Goal: Task Accomplishment & Management: Use online tool/utility

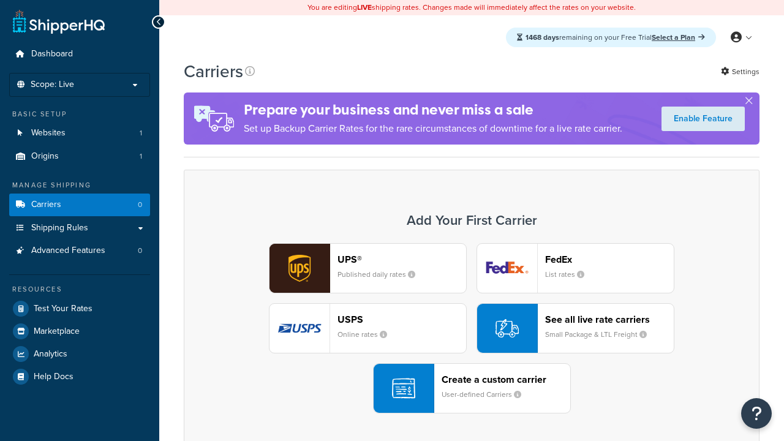
click at [472, 388] on div "Create a custom carrier User-defined Carriers" at bounding box center [506, 388] width 129 height 29
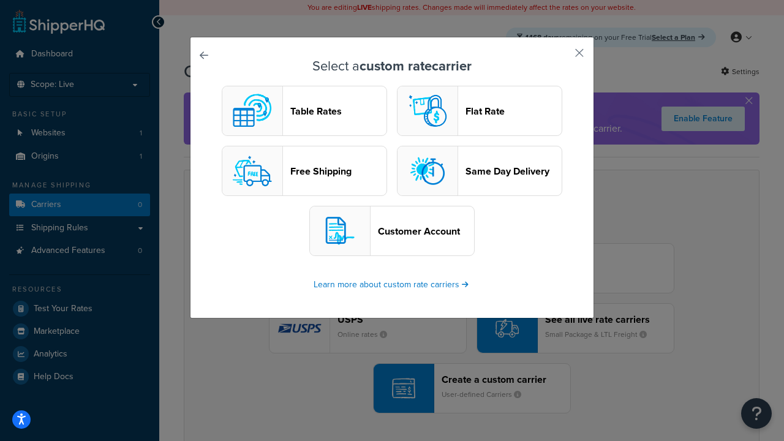
click at [305, 111] on header "Table Rates" at bounding box center [338, 111] width 96 height 12
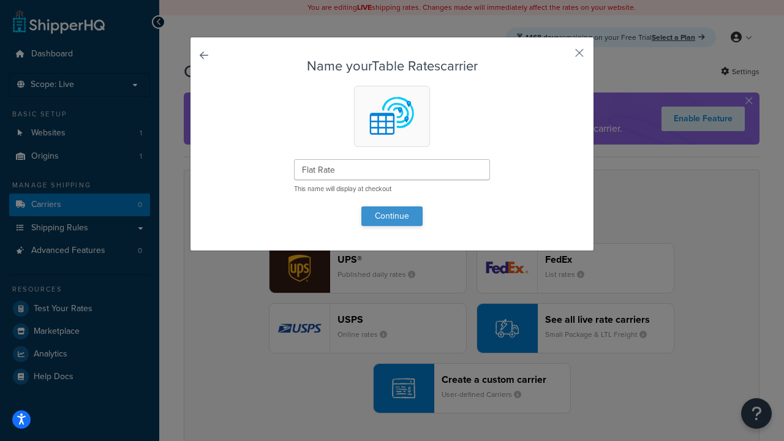
type input "Flat Rate"
click at [392, 216] on button "Continue" at bounding box center [392, 217] width 61 height 20
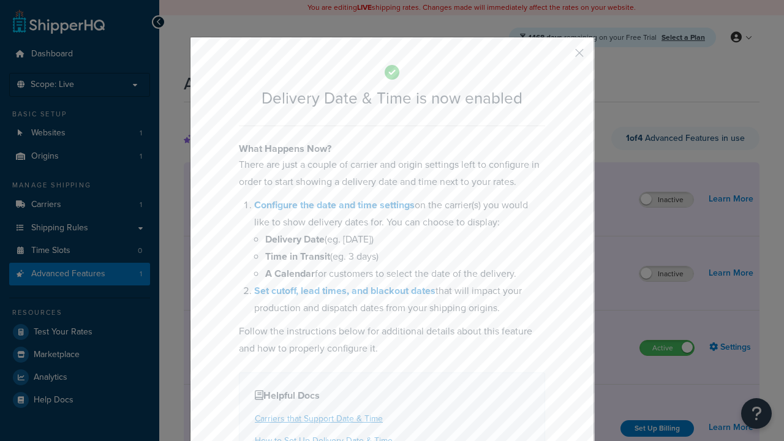
click at [561, 57] on button "button" at bounding box center [561, 57] width 3 height 3
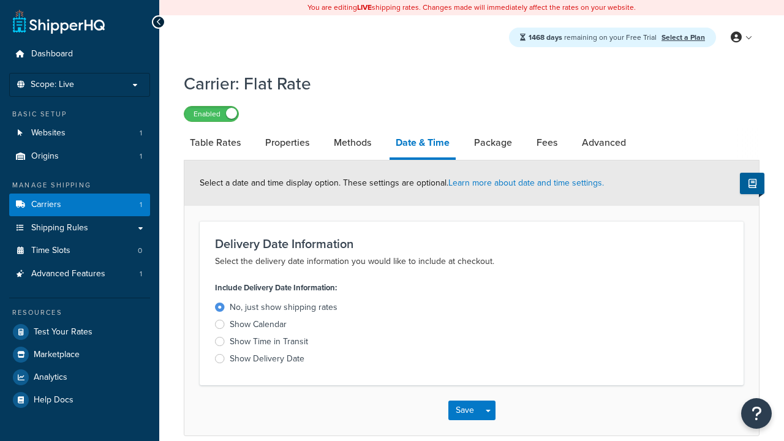
click at [258, 325] on div "Show Calendar" at bounding box center [258, 325] width 57 height 12
click at [0, 0] on input "Show Calendar" at bounding box center [0, 0] width 0 height 0
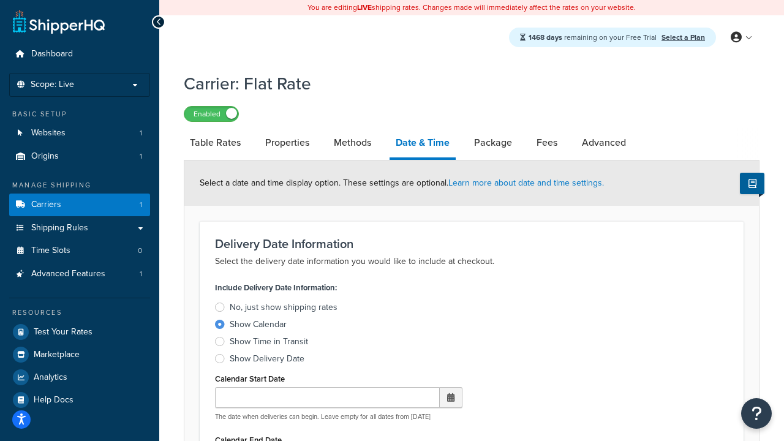
click at [258, 325] on div "Show Calendar" at bounding box center [258, 325] width 57 height 12
click at [0, 0] on input "Show Calendar" at bounding box center [0, 0] width 0 height 0
type input "[DATE]"
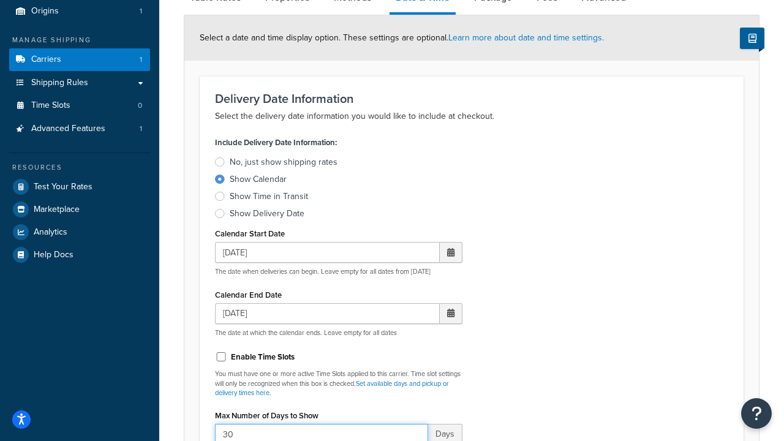
type input "30"
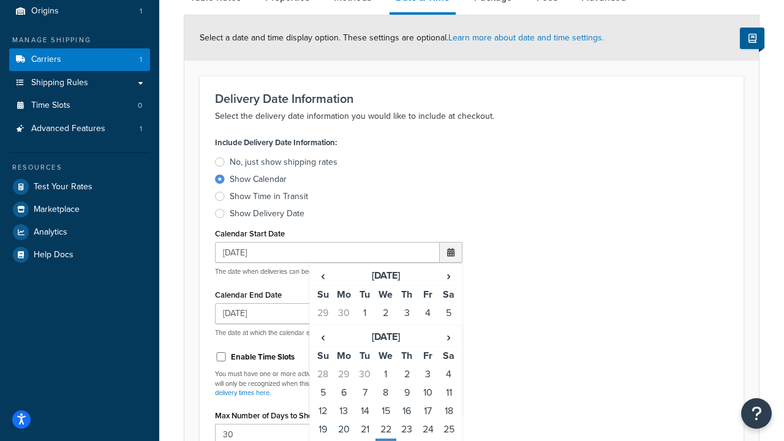
type input "11:00 AM"
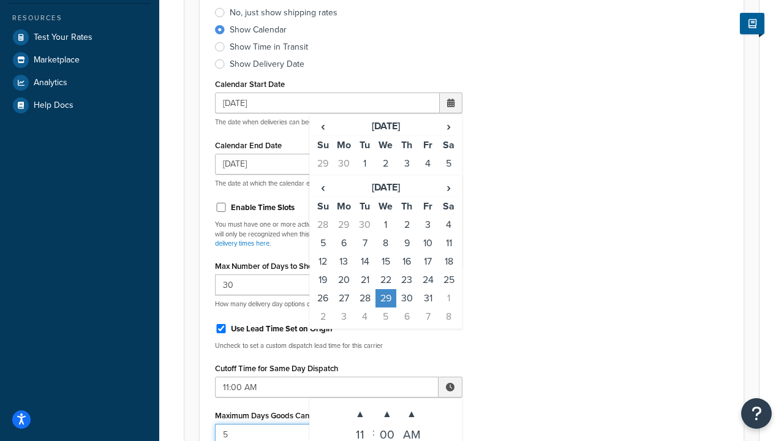
type input "5"
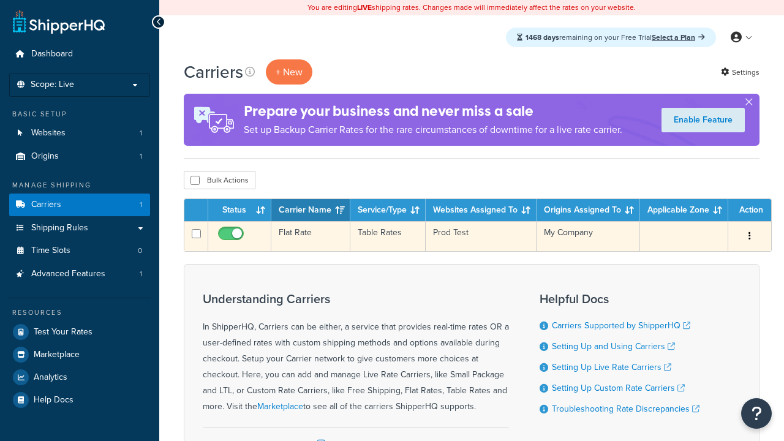
click at [310, 237] on td "Flat Rate" at bounding box center [310, 236] width 79 height 30
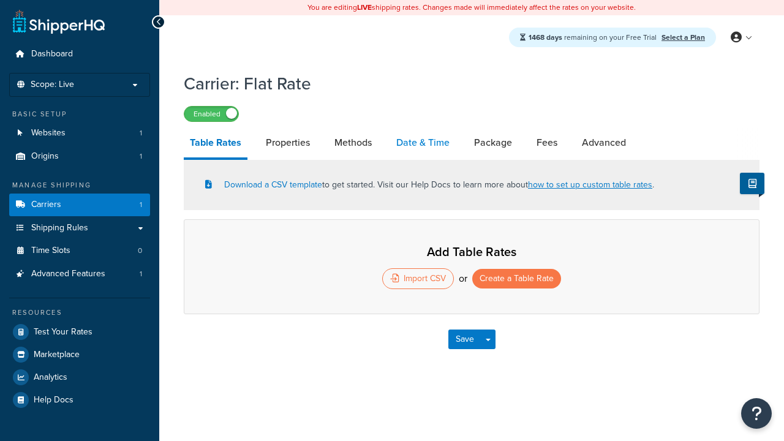
click at [423, 143] on link "Date & Time" at bounding box center [423, 142] width 66 height 29
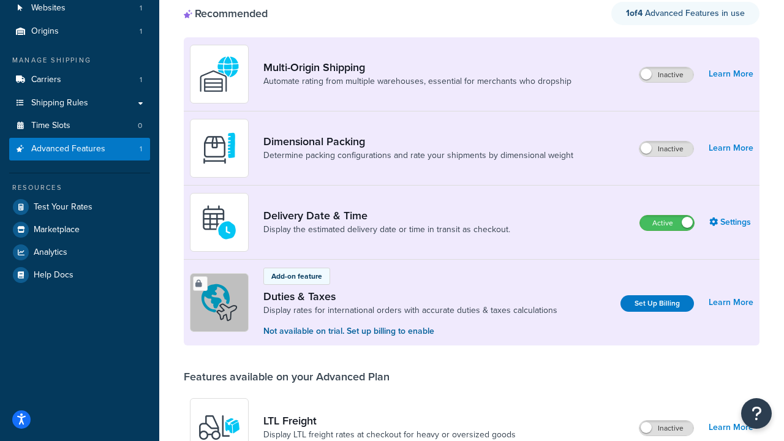
scroll to position [211, 0]
